Goal: Navigation & Orientation: Find specific page/section

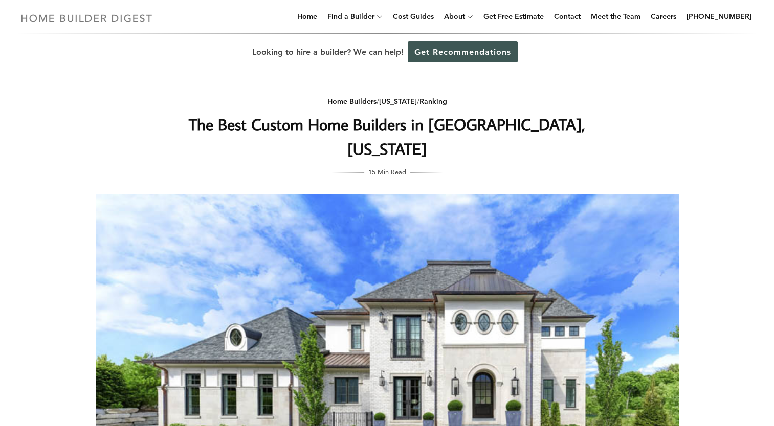
click at [61, 18] on img at bounding box center [86, 18] width 141 height 20
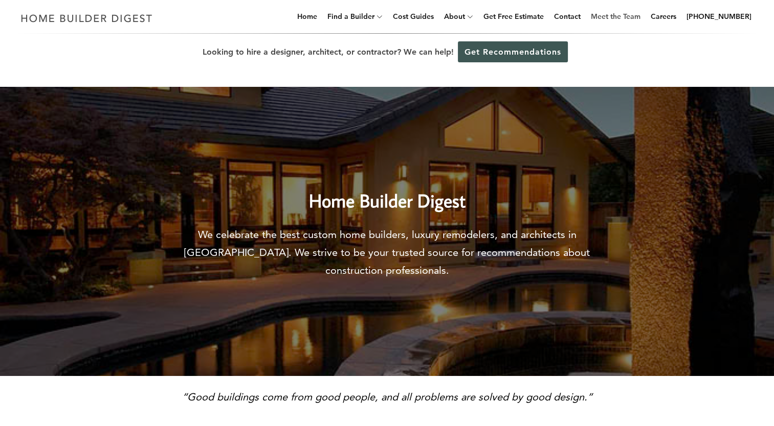
click at [638, 23] on link "Meet the Team" at bounding box center [615, 16] width 58 height 33
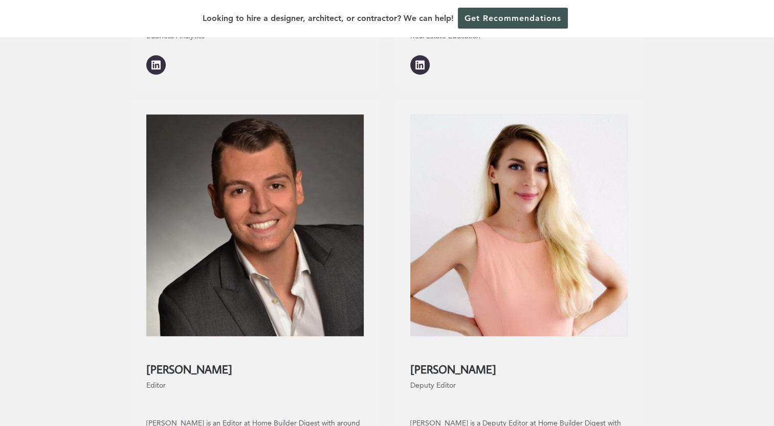
scroll to position [760, 0]
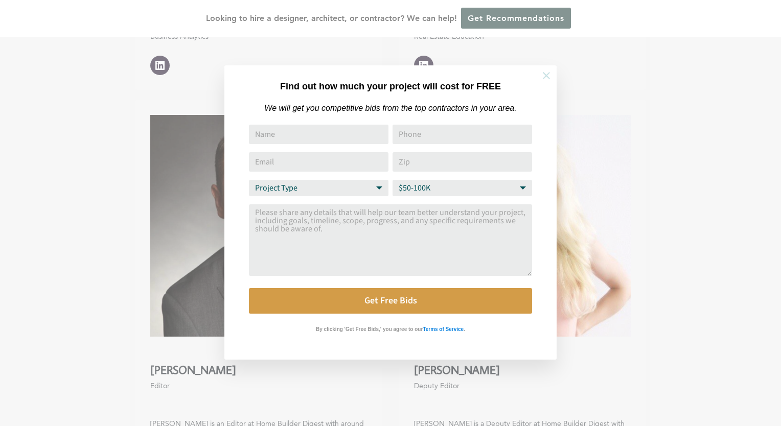
click at [548, 74] on icon at bounding box center [546, 75] width 7 height 7
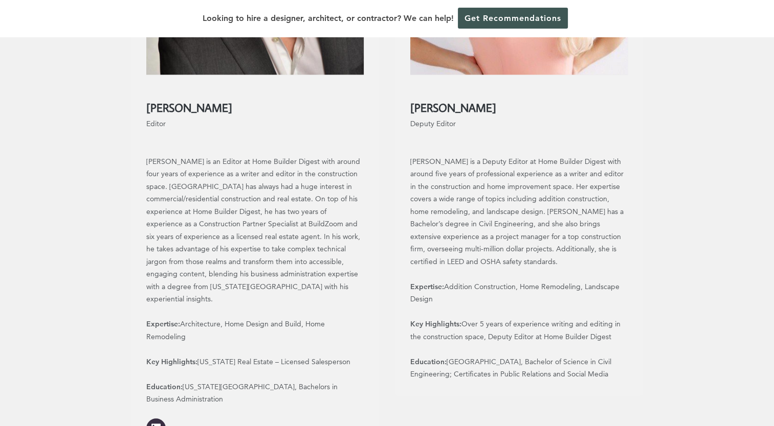
scroll to position [1381, 0]
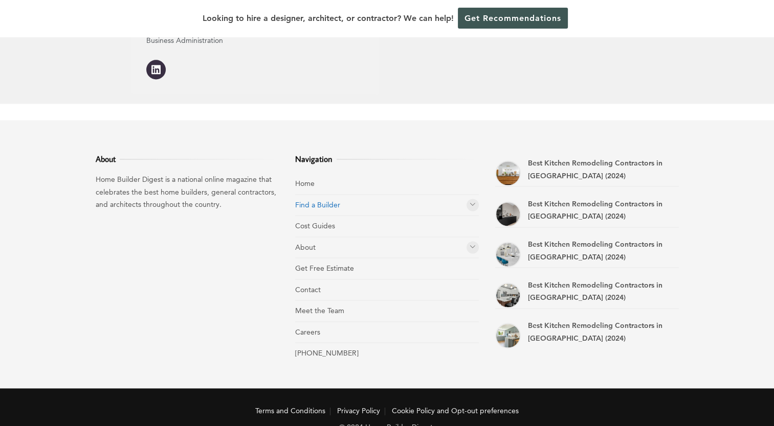
click at [319, 200] on link "Find a Builder" at bounding box center [317, 204] width 45 height 9
